Goal: Information Seeking & Learning: Learn about a topic

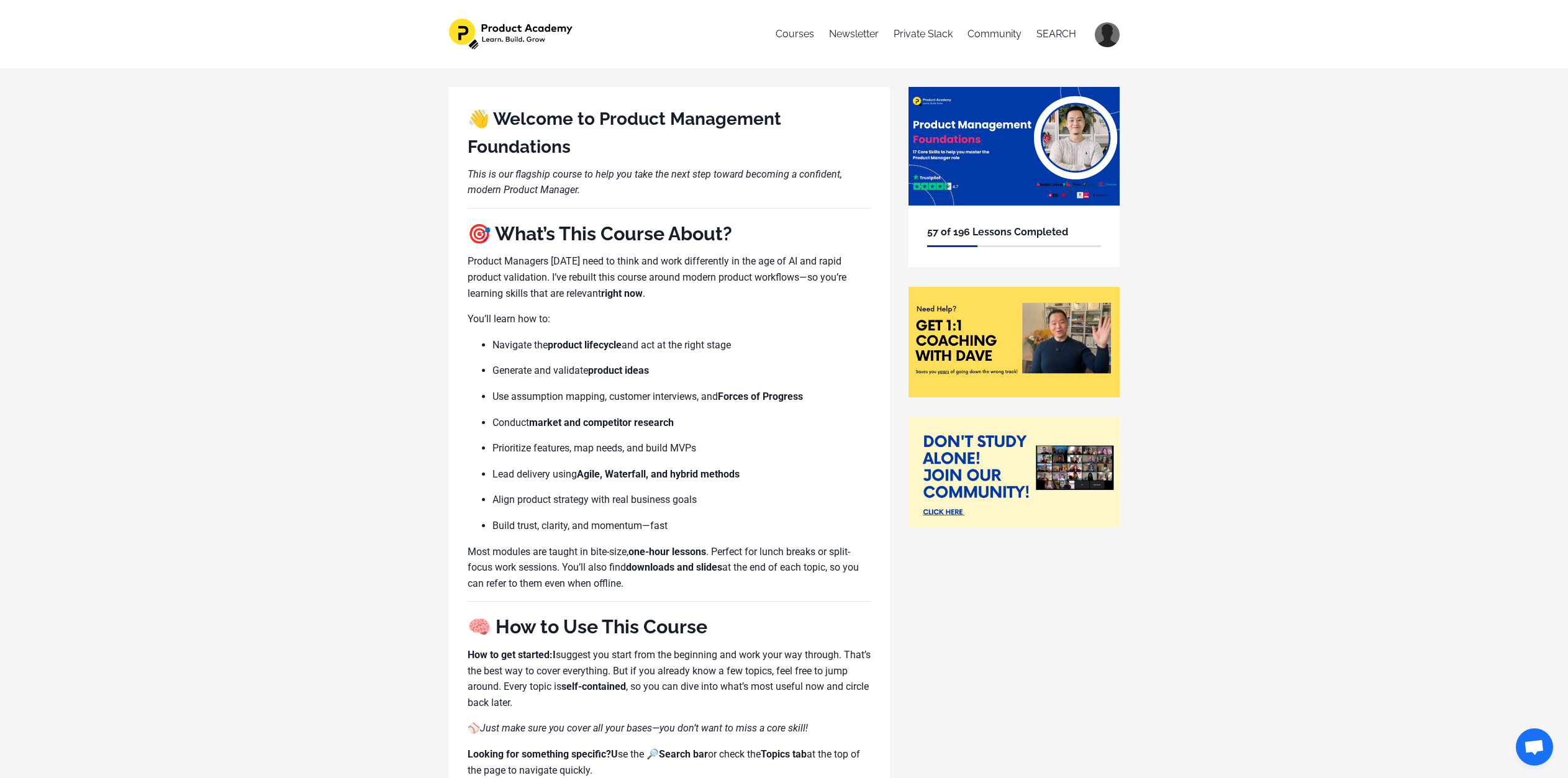
scroll to position [1004, 0]
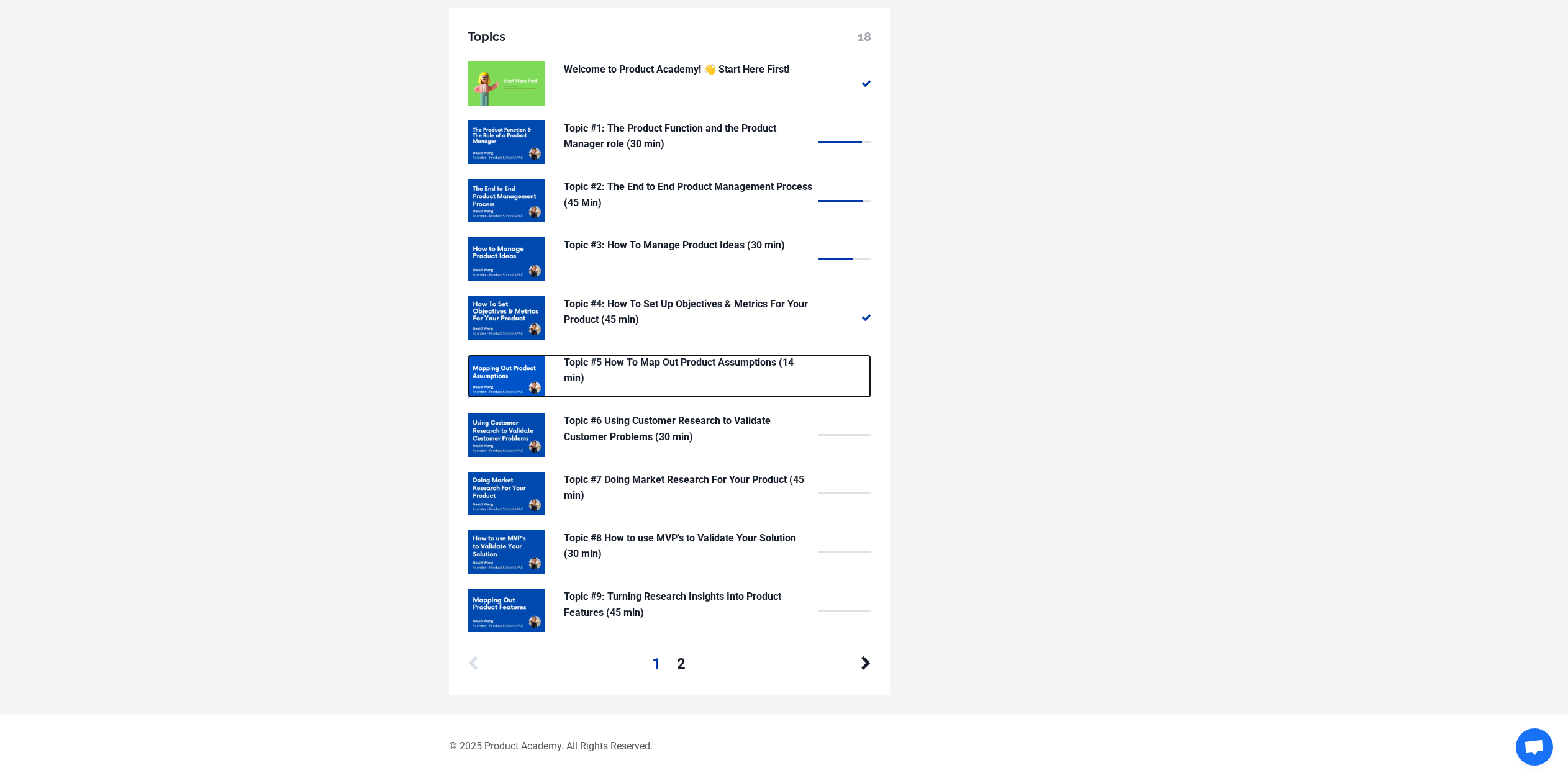
click at [684, 365] on p "Topic #5 How To Map Out Product Assumptions (14 min)" at bounding box center [688, 371] width 249 height 31
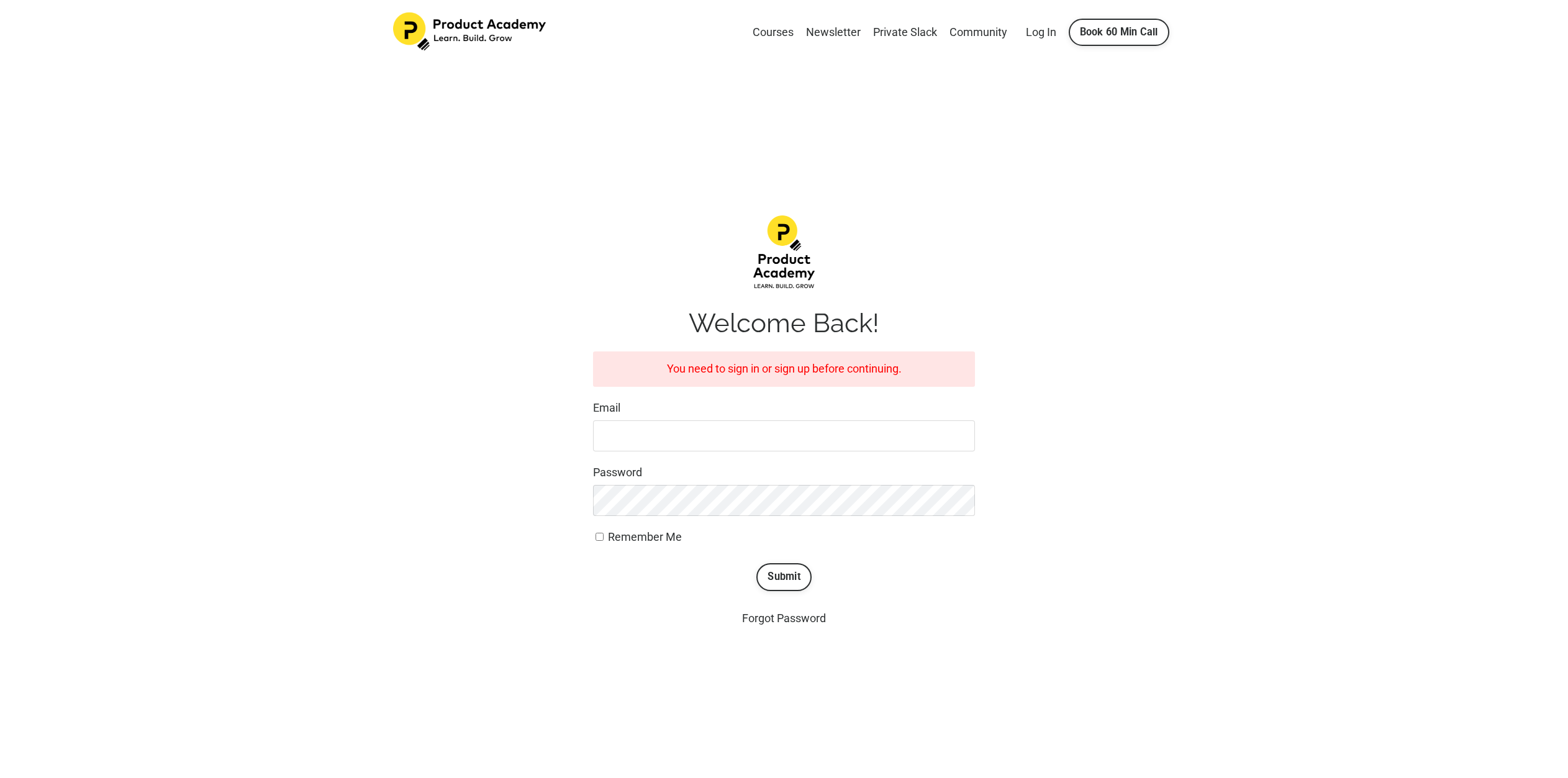
type input "arayatakulp@gmail.com"
click at [793, 579] on button "Submit" at bounding box center [783, 577] width 55 height 27
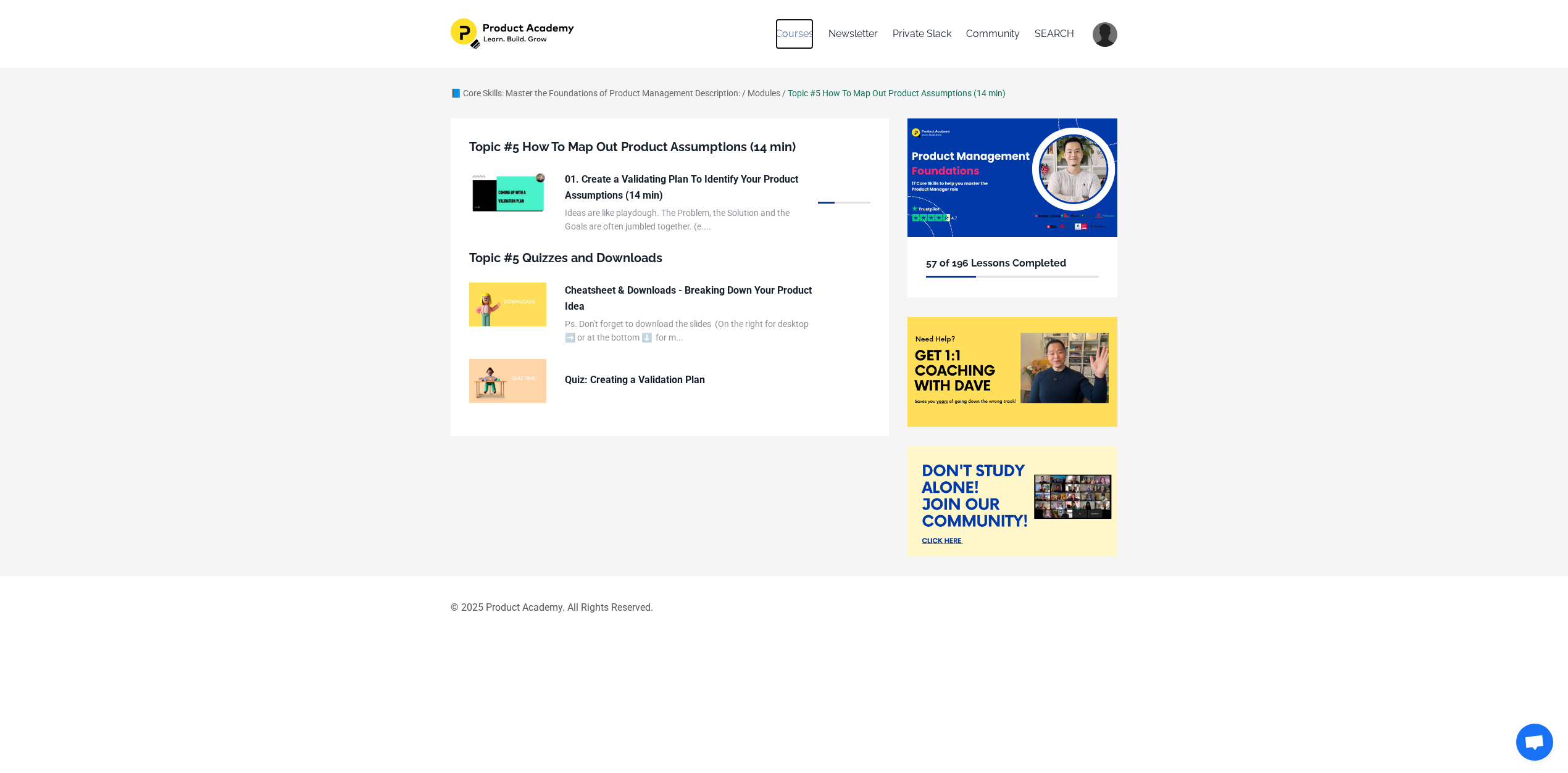
click at [807, 30] on link "Courses" at bounding box center [794, 34] width 38 height 31
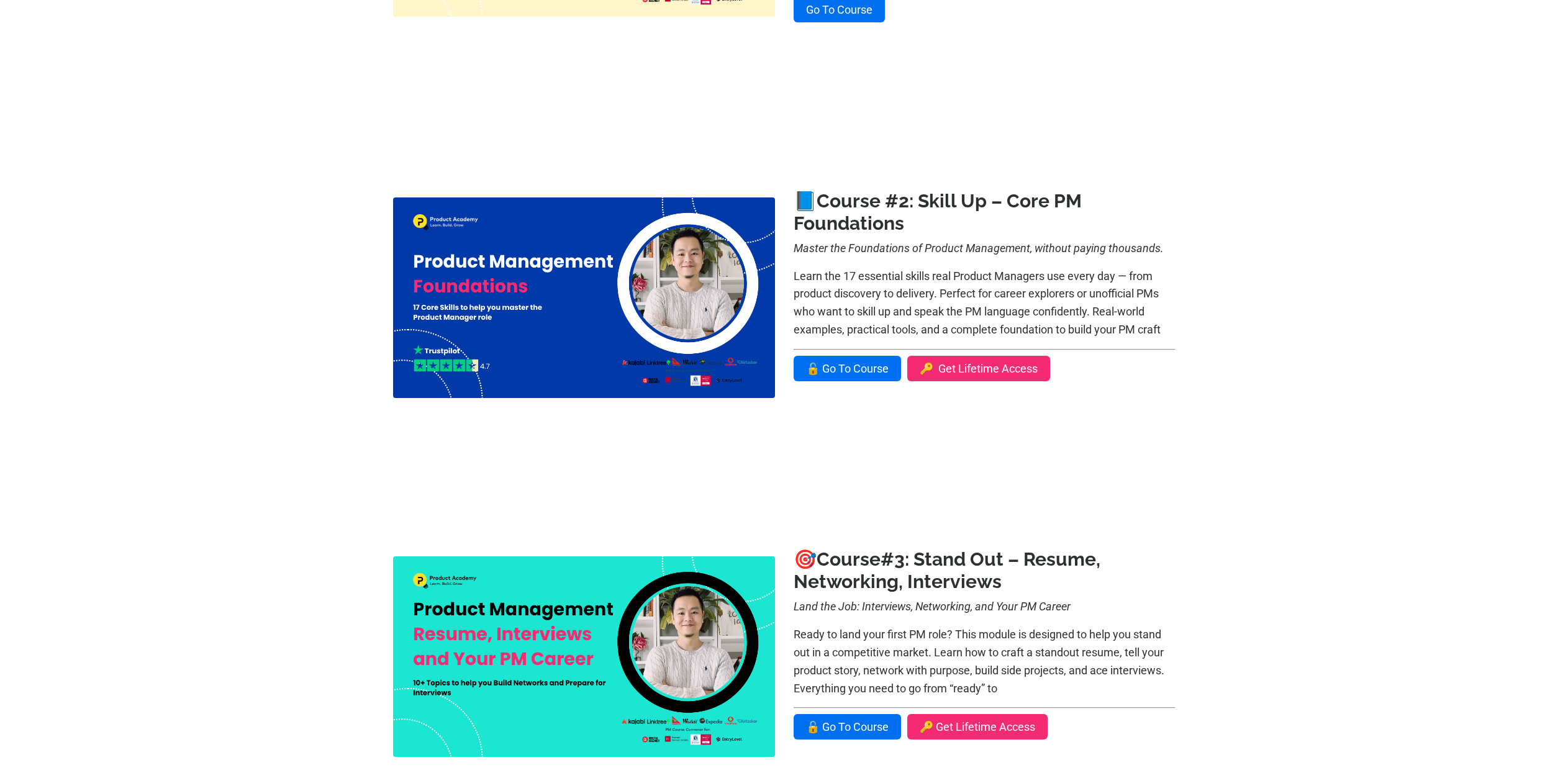
scroll to position [526, 0]
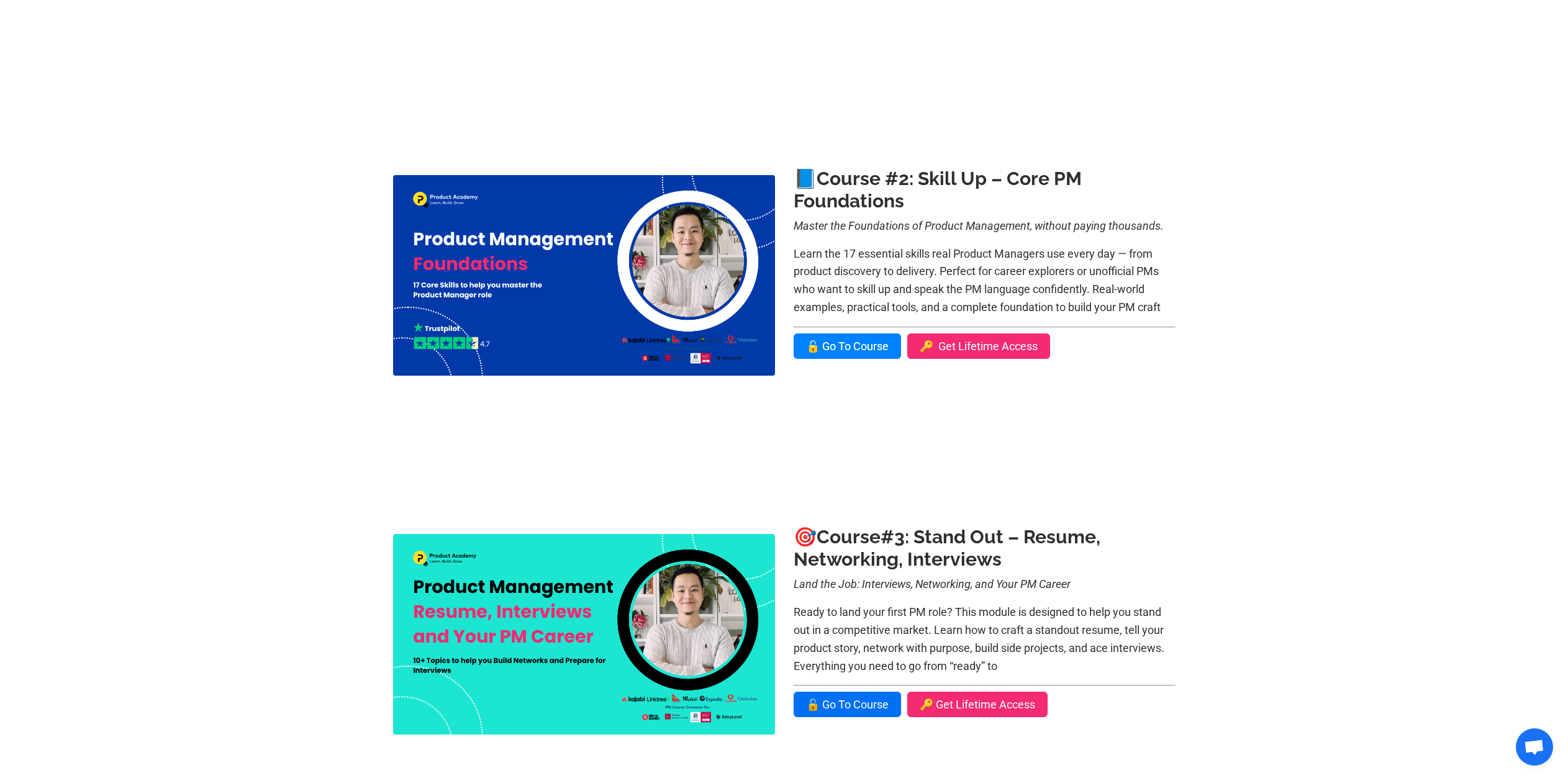
click at [849, 348] on link "🔓 Go To Course" at bounding box center [847, 345] width 107 height 25
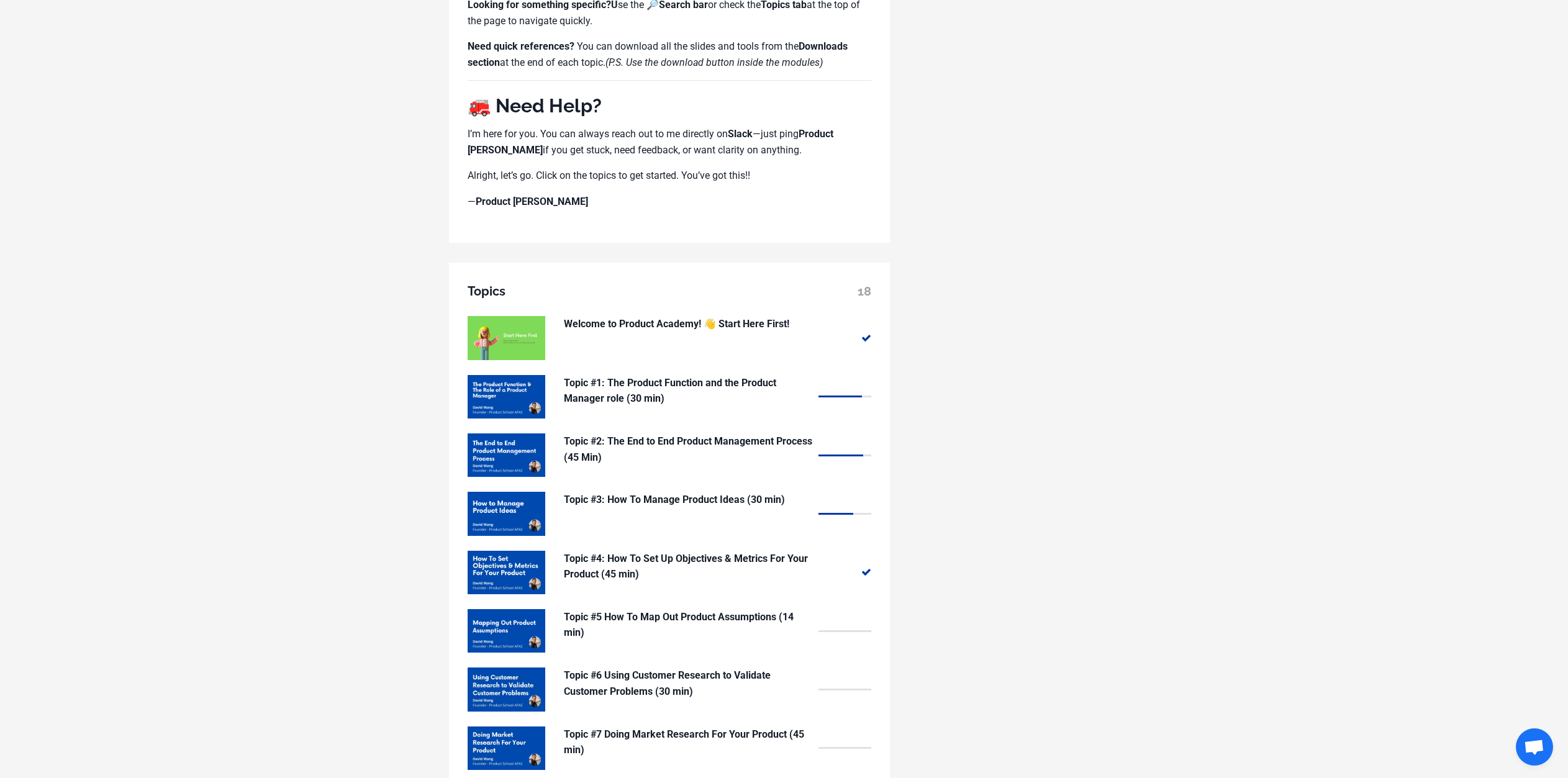
scroll to position [1004, 0]
